Goal: Task Accomplishment & Management: Use online tool/utility

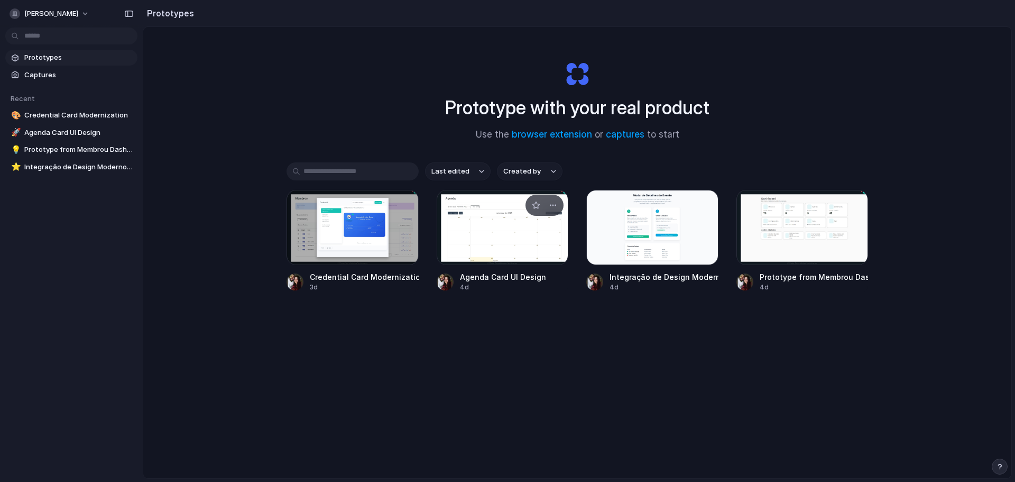
click at [514, 255] on div at bounding box center [503, 227] width 132 height 75
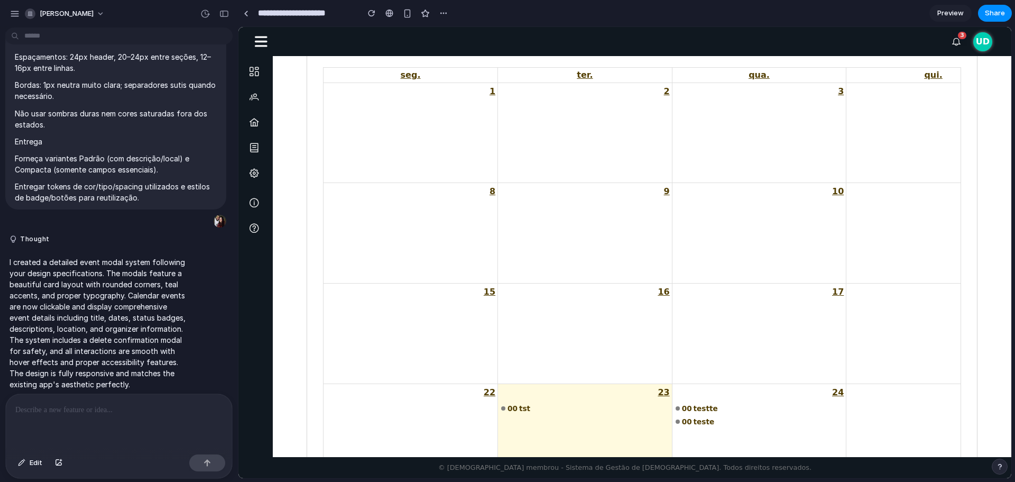
scroll to position [212, 0]
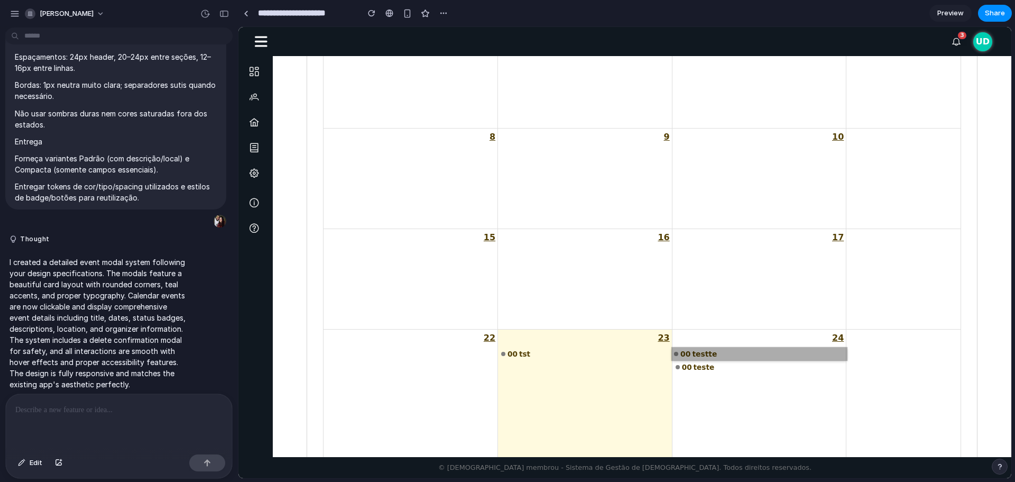
click at [692, 352] on link "00 testte" at bounding box center [759, 353] width 175 height 13
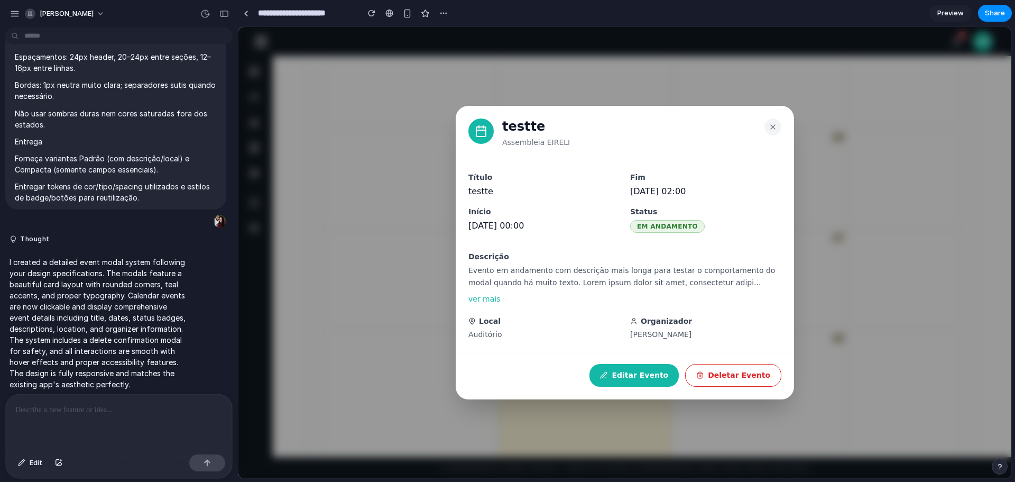
click at [911, 334] on div "testte Assembleia EIRELI Título testte Início [DATE] 00:00 Fim [DATE] 02:00 Sta…" at bounding box center [625, 252] width 773 height 451
click at [895, 342] on div "testte Assembleia EIRELI Título testte Início [DATE] 00:00 Fim [DATE] 02:00 Sta…" at bounding box center [625, 252] width 773 height 451
click at [768, 126] on button at bounding box center [773, 125] width 17 height 17
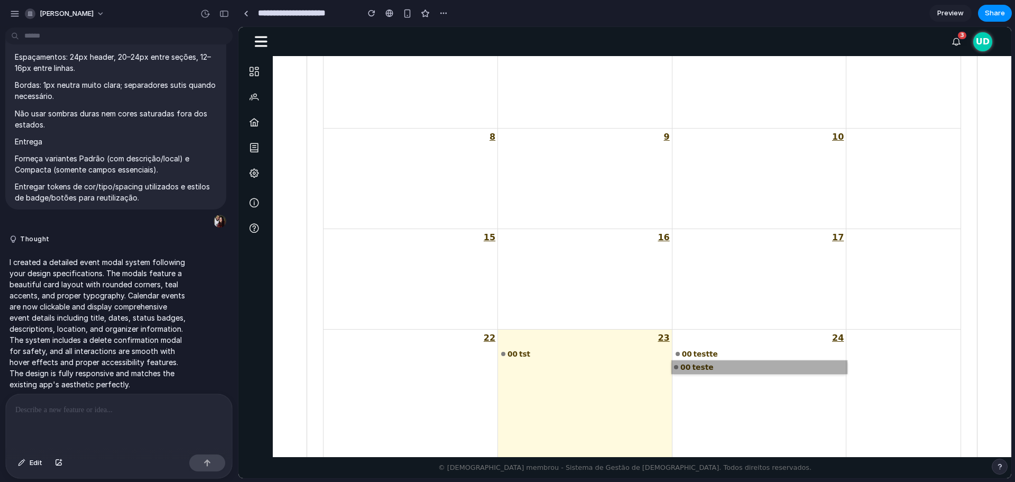
click at [707, 364] on link "00 teste" at bounding box center [759, 367] width 175 height 13
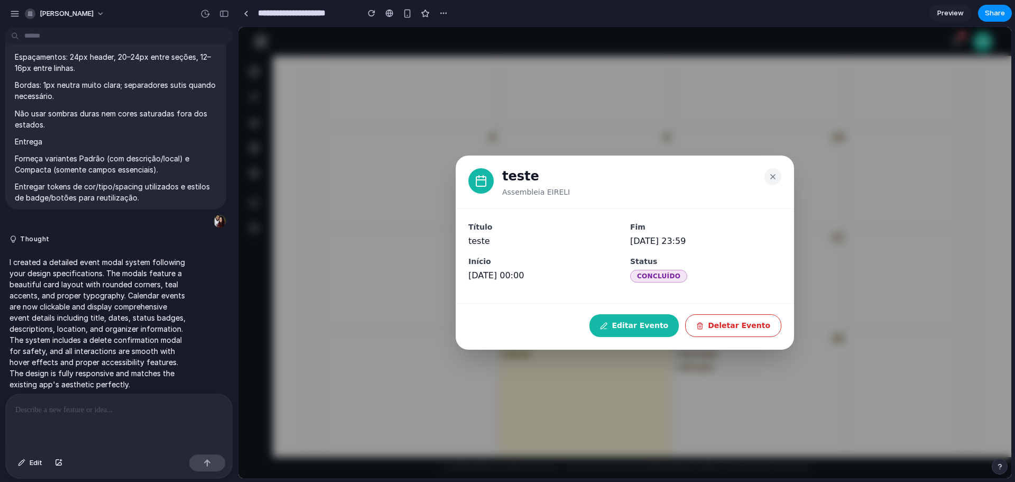
click at [850, 311] on div "teste Assembleia EIRELI Título teste Início [DATE] 00:00 Fim [DATE] 23:59 Statu…" at bounding box center [625, 252] width 773 height 451
click at [768, 171] on button at bounding box center [773, 175] width 17 height 17
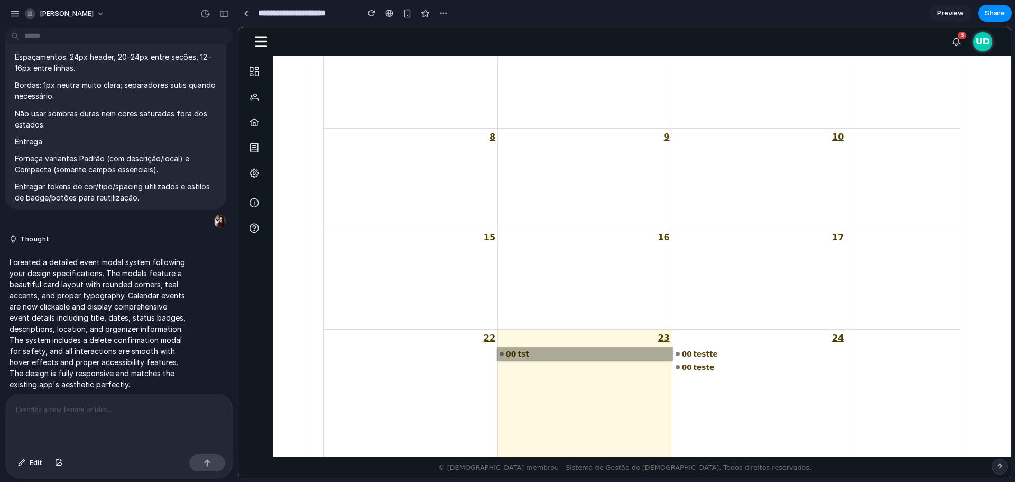
click at [580, 352] on link "00 tst" at bounding box center [585, 353] width 175 height 13
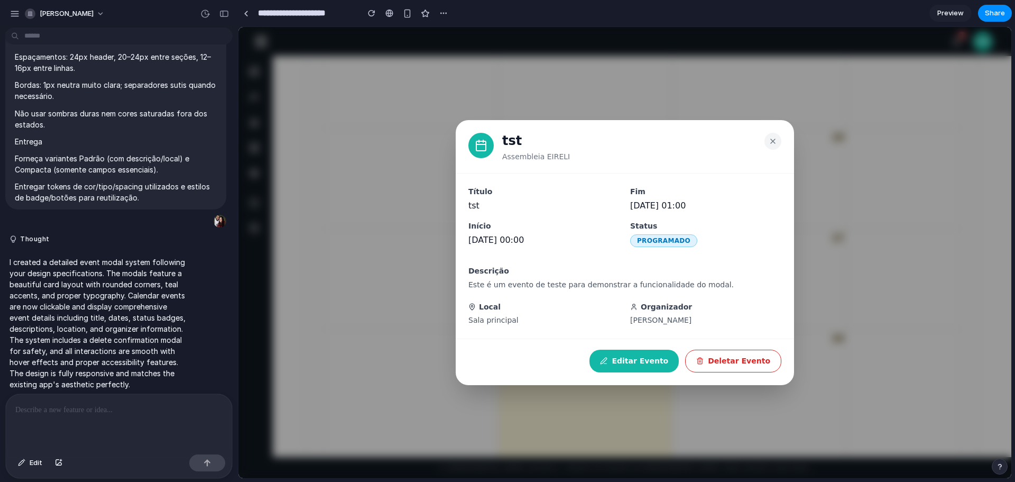
click at [829, 249] on div "tst Assembleia EIRELI Título tst Início [DATE] 00:00 Fim [DATE] 01:00 Status PR…" at bounding box center [625, 252] width 773 height 451
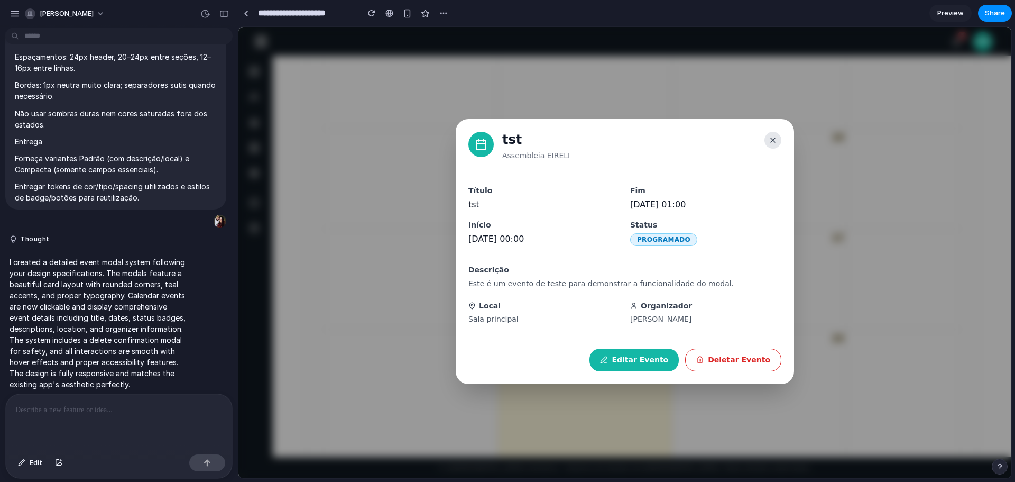
click at [774, 142] on icon at bounding box center [773, 140] width 8 height 8
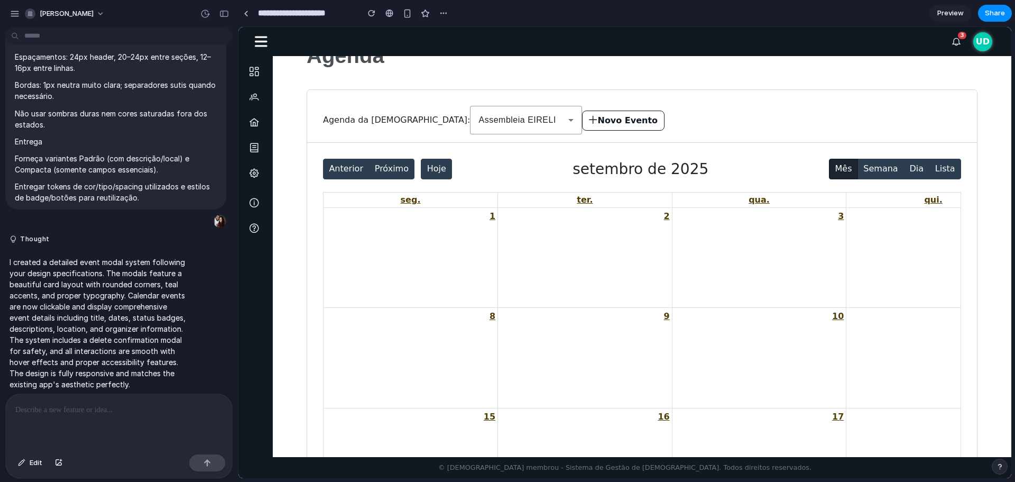
scroll to position [0, 0]
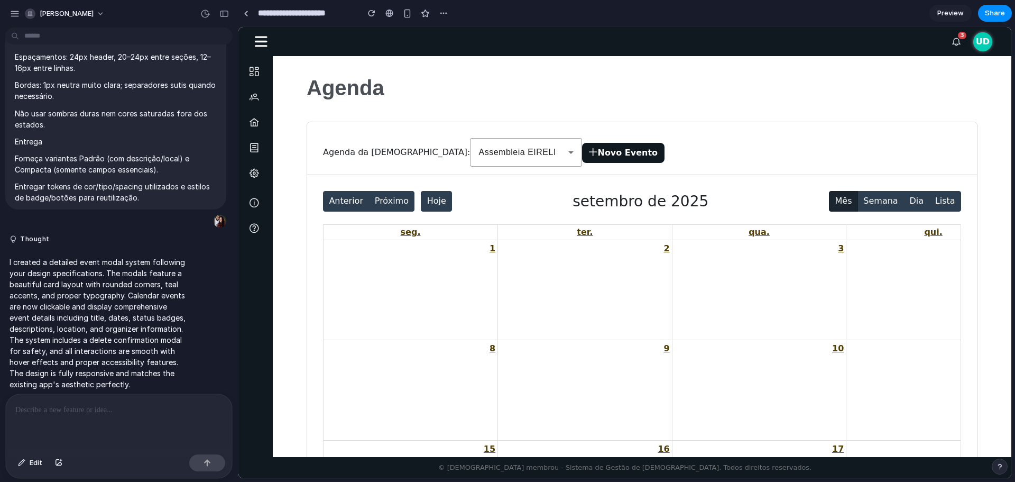
click at [582, 153] on button "Novo Evento" at bounding box center [623, 153] width 83 height 20
click at [582, 151] on button "Novo Evento" at bounding box center [623, 153] width 83 height 20
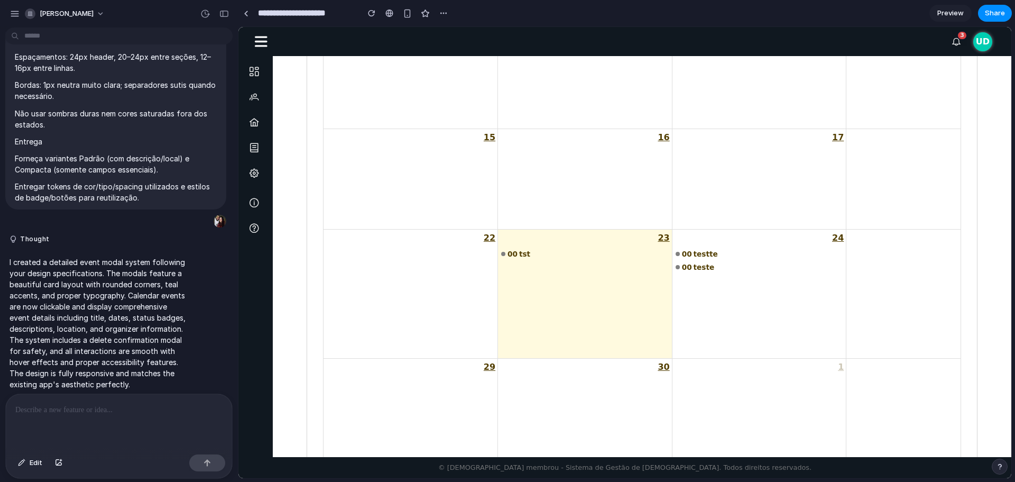
scroll to position [305, 0]
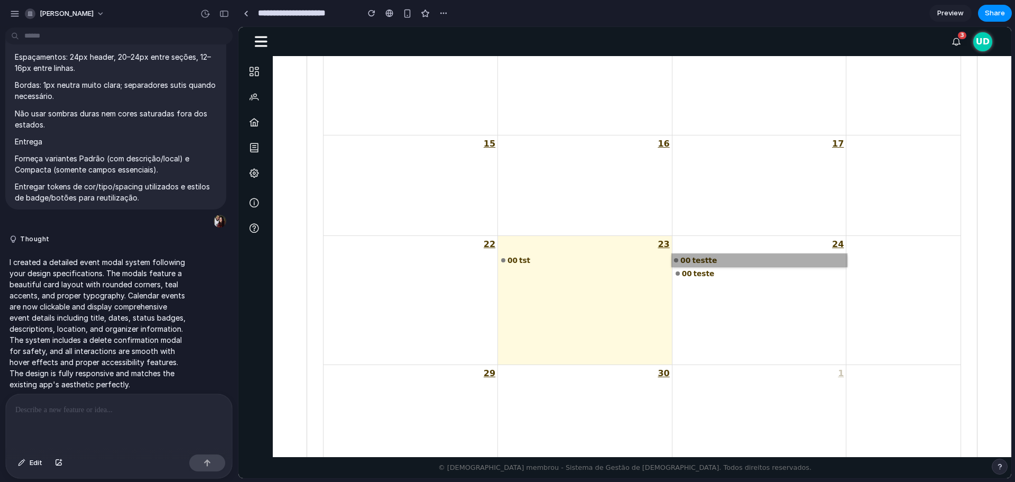
click at [700, 261] on link "00 testte" at bounding box center [759, 259] width 175 height 13
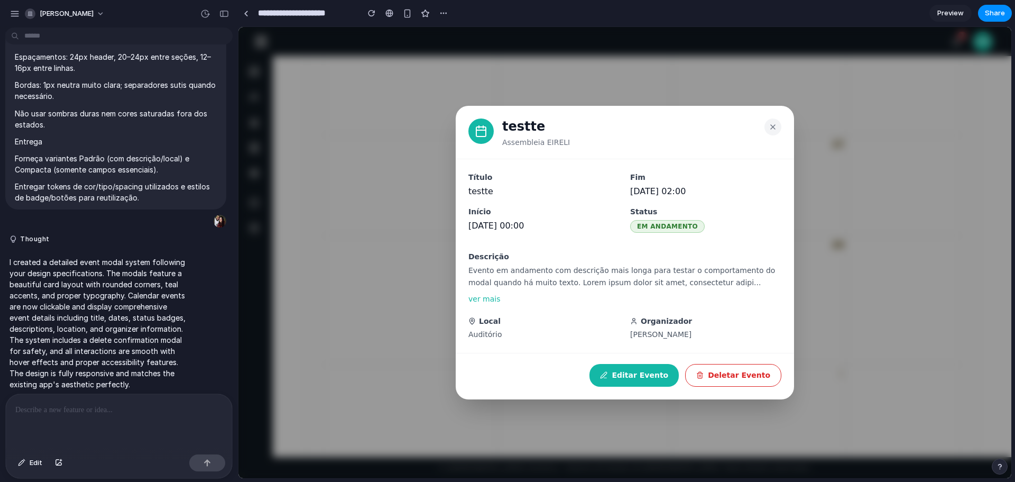
click at [643, 103] on div "testte Assembleia EIRELI Título testte Início [DATE] 00:00 Fim [DATE] 02:00 Sta…" at bounding box center [625, 252] width 773 height 451
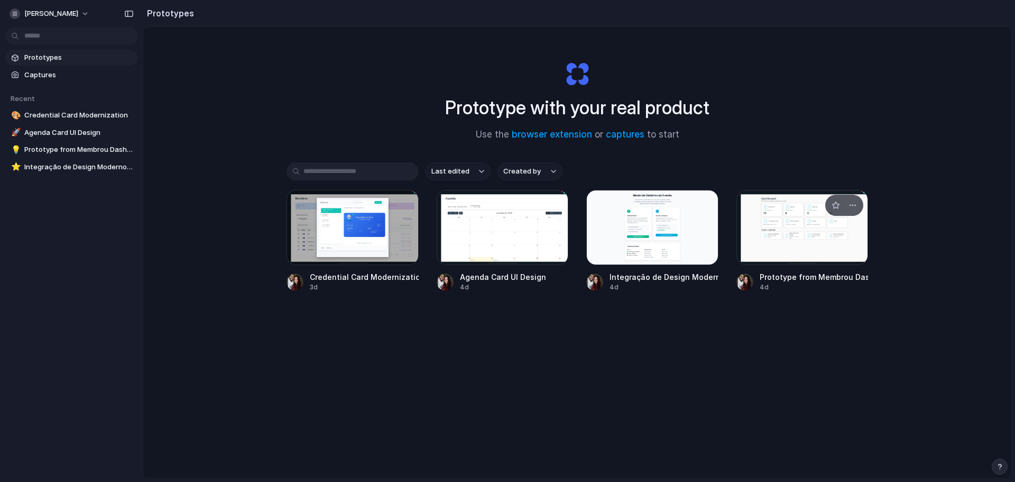
click at [791, 248] on div at bounding box center [803, 227] width 132 height 75
click at [648, 232] on div at bounding box center [653, 227] width 132 height 75
click at [361, 251] on div at bounding box center [353, 227] width 132 height 75
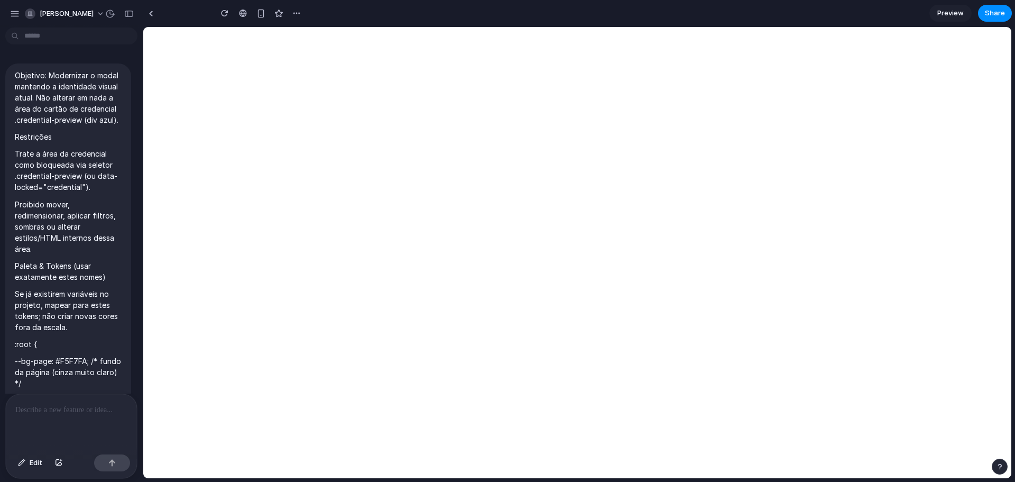
type input "**********"
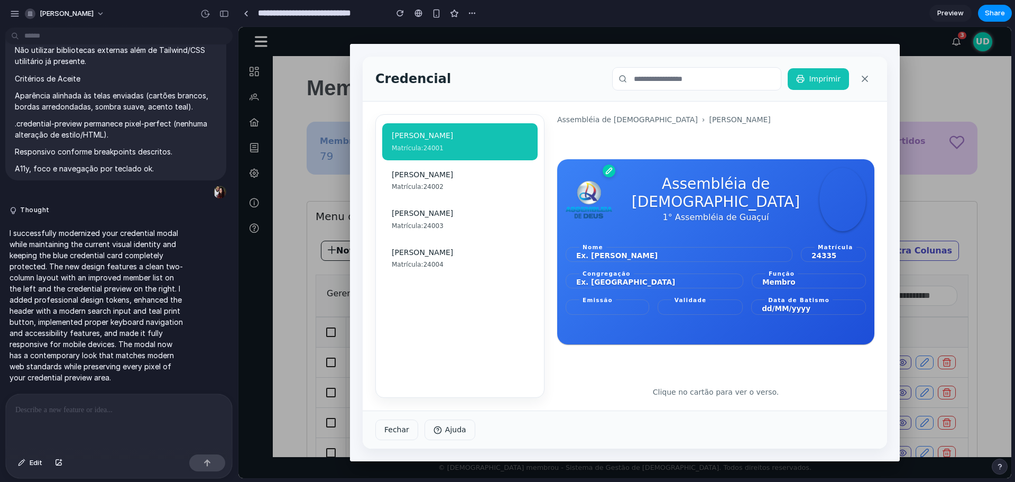
click at [701, 252] on div "Ex. [PERSON_NAME]" at bounding box center [683, 255] width 218 height 11
click at [691, 260] on div "Ex. [PERSON_NAME]" at bounding box center [683, 255] width 218 height 11
click at [693, 250] on div "Ex. [PERSON_NAME]" at bounding box center [683, 255] width 218 height 11
click at [657, 223] on div "Assembléia de [DEMOGRAPHIC_DATA] 1° Assembléia de Guaçuí" at bounding box center [716, 199] width 300 height 63
click at [612, 227] on img at bounding box center [589, 199] width 47 height 63
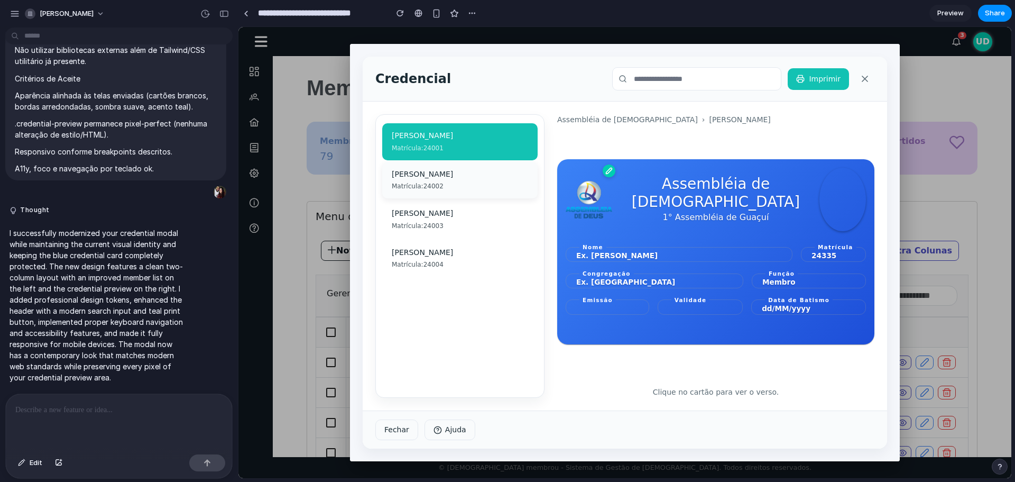
click at [431, 179] on div "[PERSON_NAME]" at bounding box center [460, 174] width 136 height 11
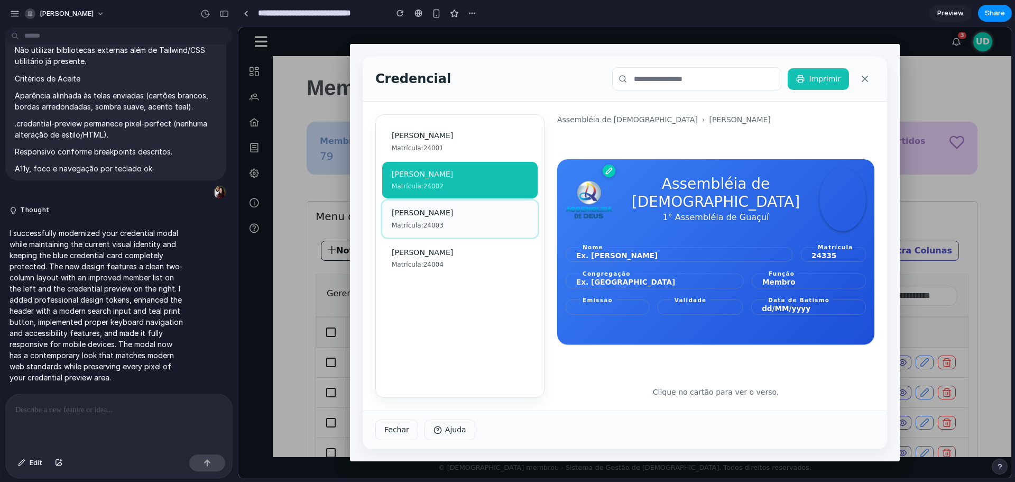
click at [432, 212] on div "[PERSON_NAME]" at bounding box center [460, 213] width 136 height 11
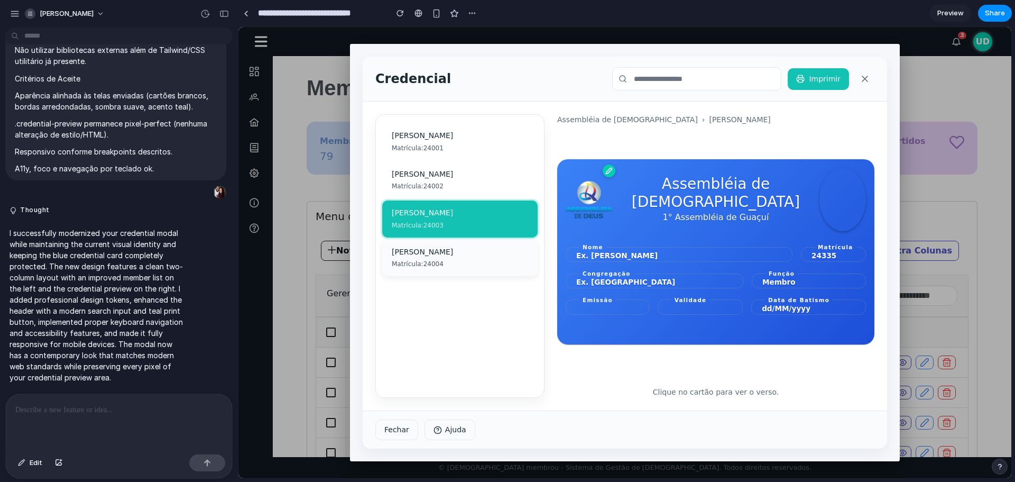
click at [436, 247] on div "[PERSON_NAME]" at bounding box center [460, 252] width 136 height 11
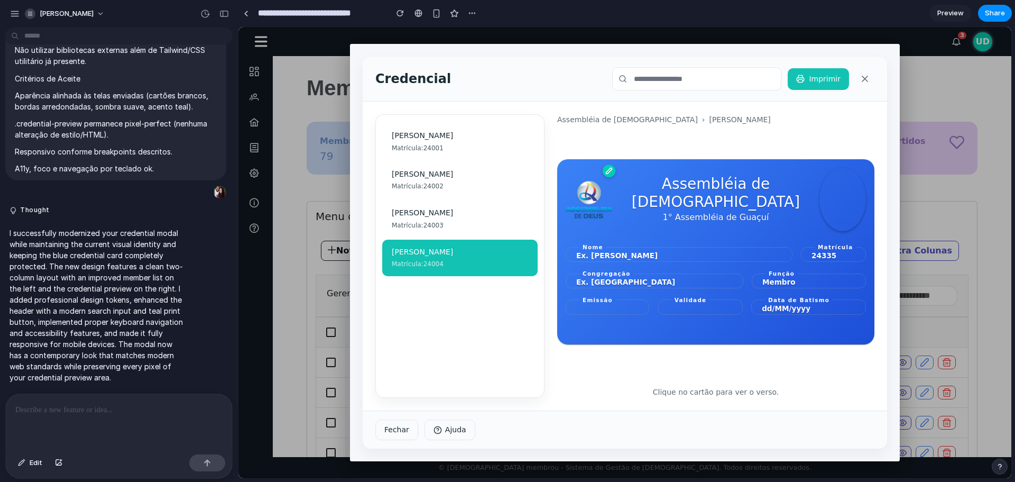
click at [715, 396] on p "Clique no cartão para ver o verso." at bounding box center [715, 392] width 317 height 11
click at [399, 431] on button "Fechar" at bounding box center [397, 429] width 43 height 21
click at [461, 432] on button "Ajuda" at bounding box center [450, 429] width 51 height 21
click at [298, 70] on div at bounding box center [625, 252] width 773 height 451
click at [65, 10] on span "[PERSON_NAME]" at bounding box center [67, 13] width 54 height 11
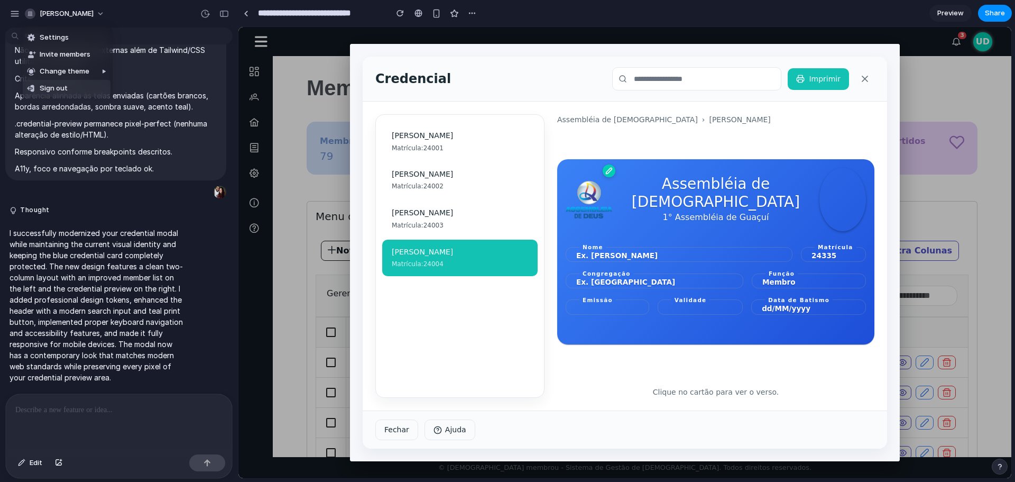
click at [51, 89] on span "Sign out" at bounding box center [54, 88] width 28 height 11
